Goal: Transaction & Acquisition: Purchase product/service

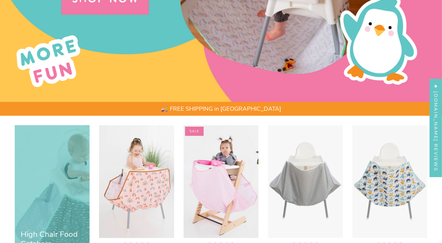
scroll to position [286, 0]
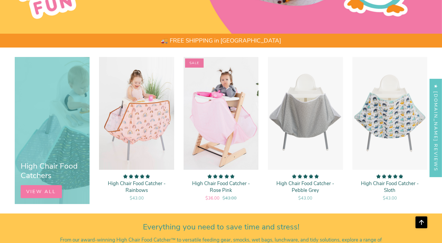
click at [139, 188] on p "High Chair Food Catcher - Rainbows" at bounding box center [136, 187] width 63 height 14
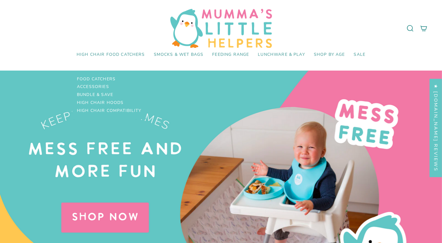
click at [135, 55] on span "High Chair Food Catchers" at bounding box center [111, 54] width 68 height 5
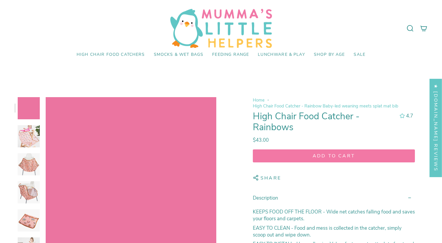
select select "pictures-first"
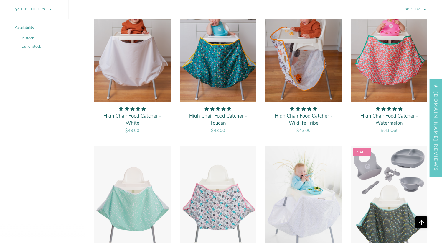
scroll to position [765, 0]
